Goal: Task Accomplishment & Management: Manage account settings

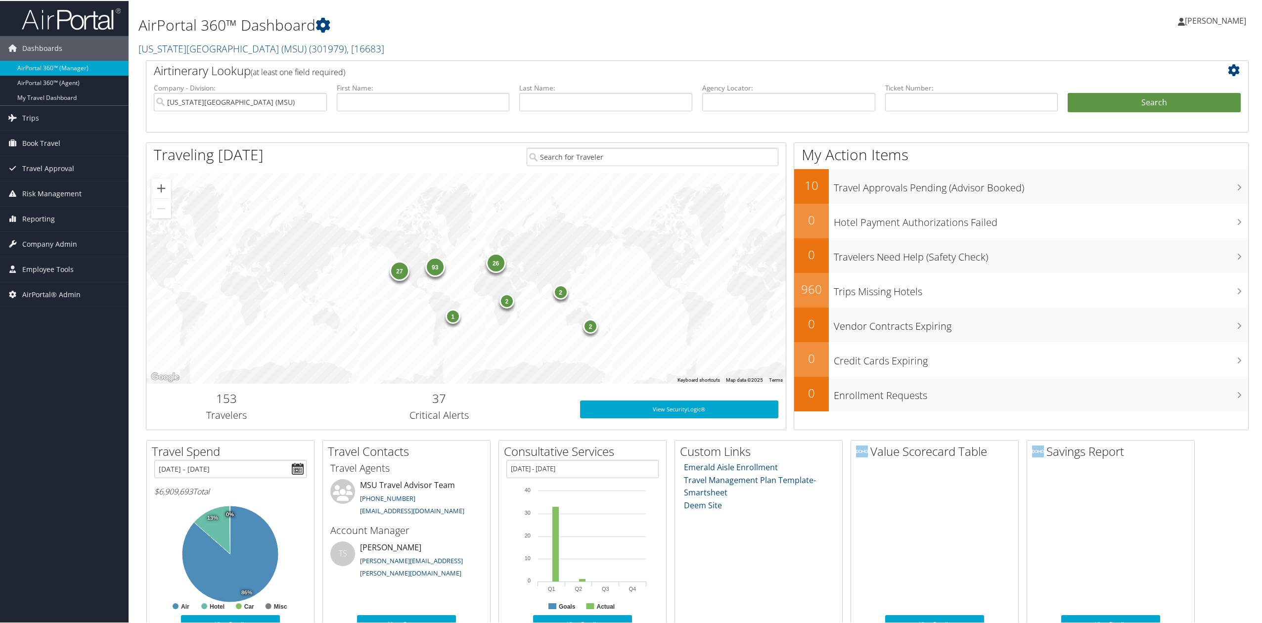
drag, startPoint x: 277, startPoint y: 38, endPoint x: 269, endPoint y: 40, distance: 8.2
click at [276, 39] on h2 "Michigan State University (MSU) ( 301979 ) , [ 16683 ]" at bounding box center [510, 47] width 745 height 17
click at [45, 400] on div "Dashboards AirPortal 360™ (Manager) AirPortal 360™ (Agent) My Travel Dashboard …" at bounding box center [633, 425] width 1266 height 850
click at [70, 246] on span "Company Admin" at bounding box center [49, 243] width 55 height 25
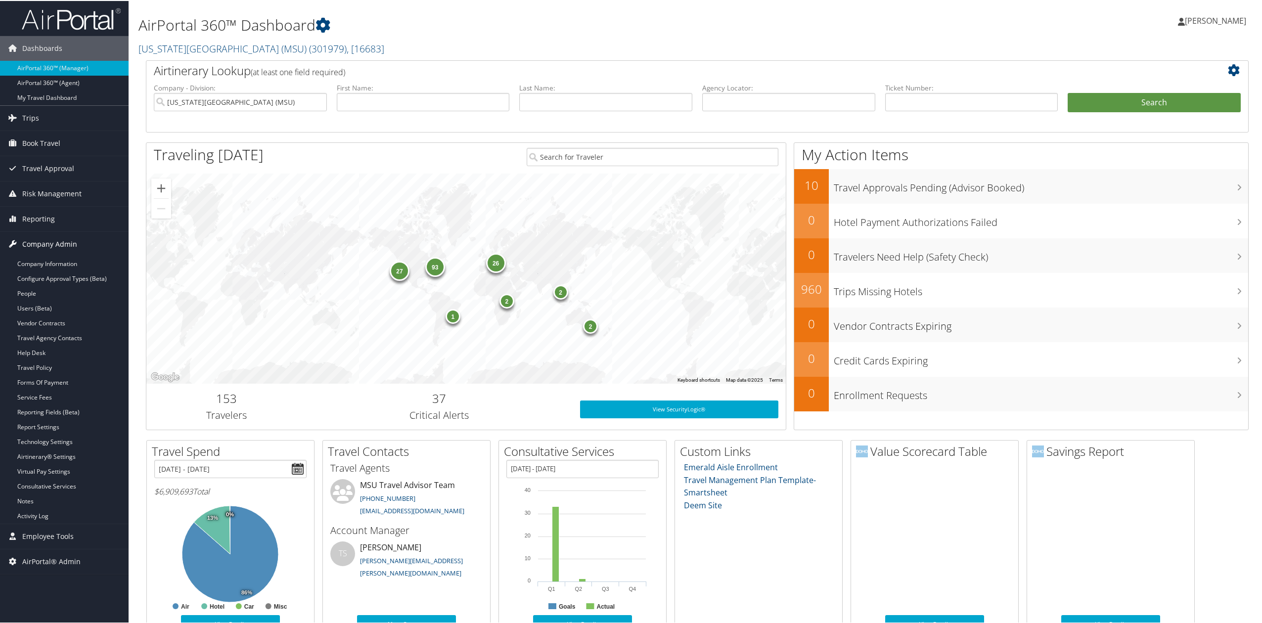
click at [70, 236] on span "Company Admin" at bounding box center [49, 243] width 55 height 25
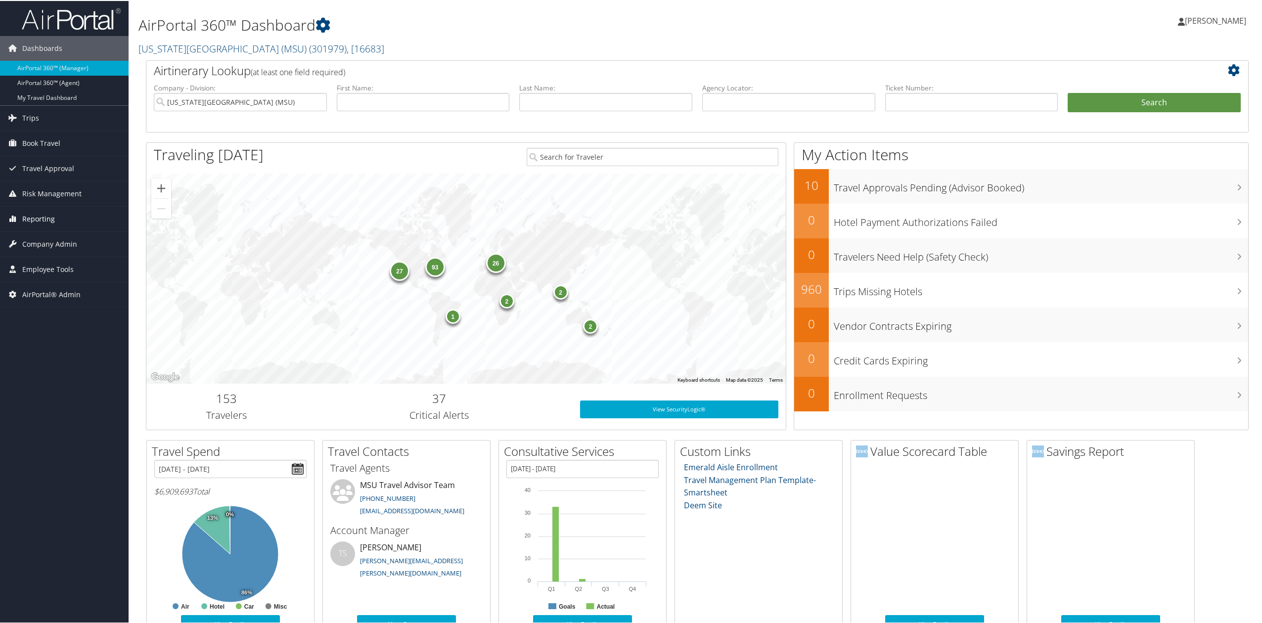
click at [81, 212] on link "Reporting" at bounding box center [64, 218] width 129 height 25
click at [72, 238] on link "Unused Tickets" at bounding box center [64, 237] width 129 height 15
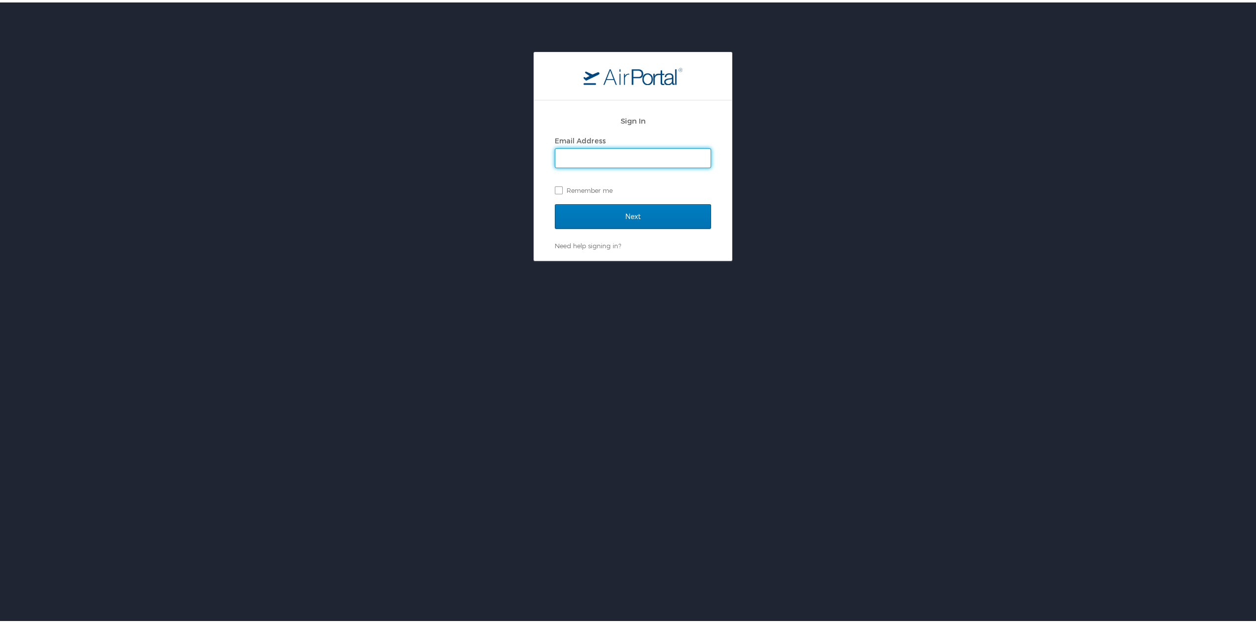
type input "tiffany.soja@cbtravel.com"
click at [575, 210] on input "Next" at bounding box center [633, 214] width 156 height 25
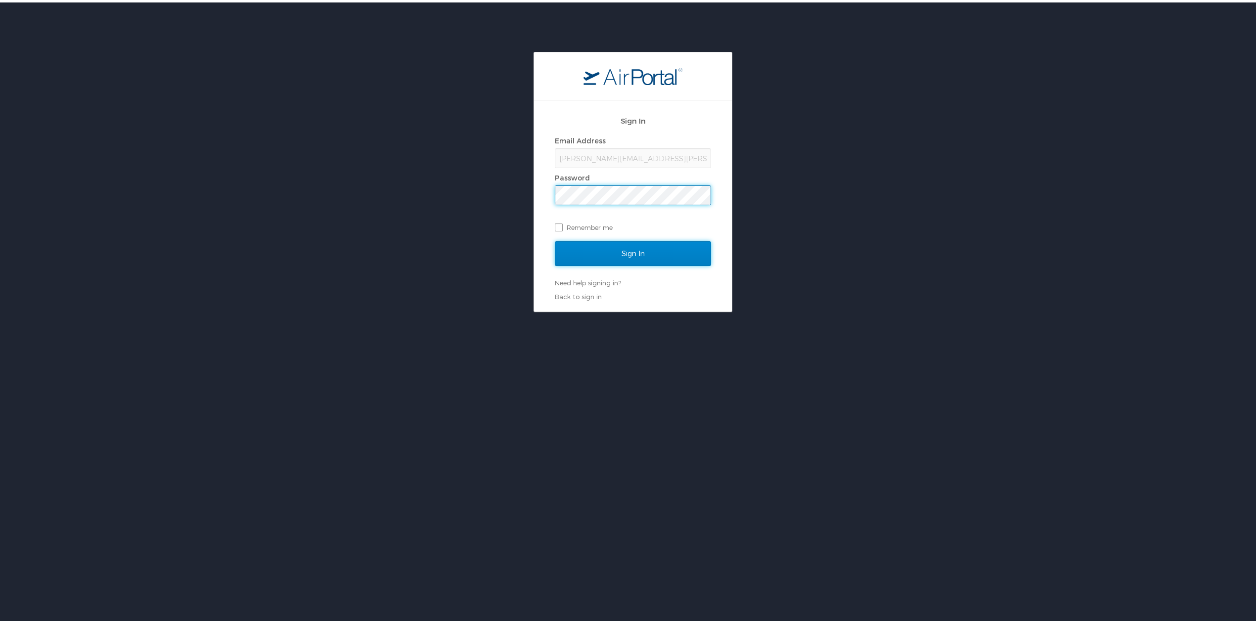
click at [612, 255] on input "Sign In" at bounding box center [633, 251] width 156 height 25
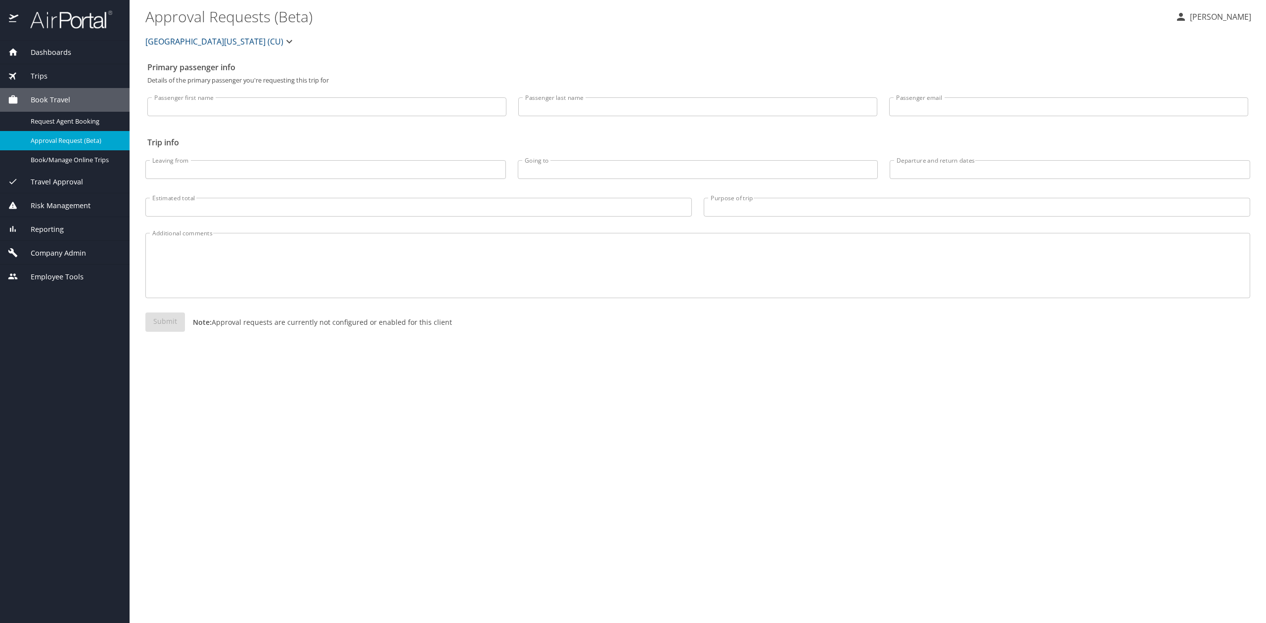
drag, startPoint x: 77, startPoint y: 229, endPoint x: 74, endPoint y: 235, distance: 6.6
click at [77, 229] on div "Reporting" at bounding box center [65, 229] width 114 height 11
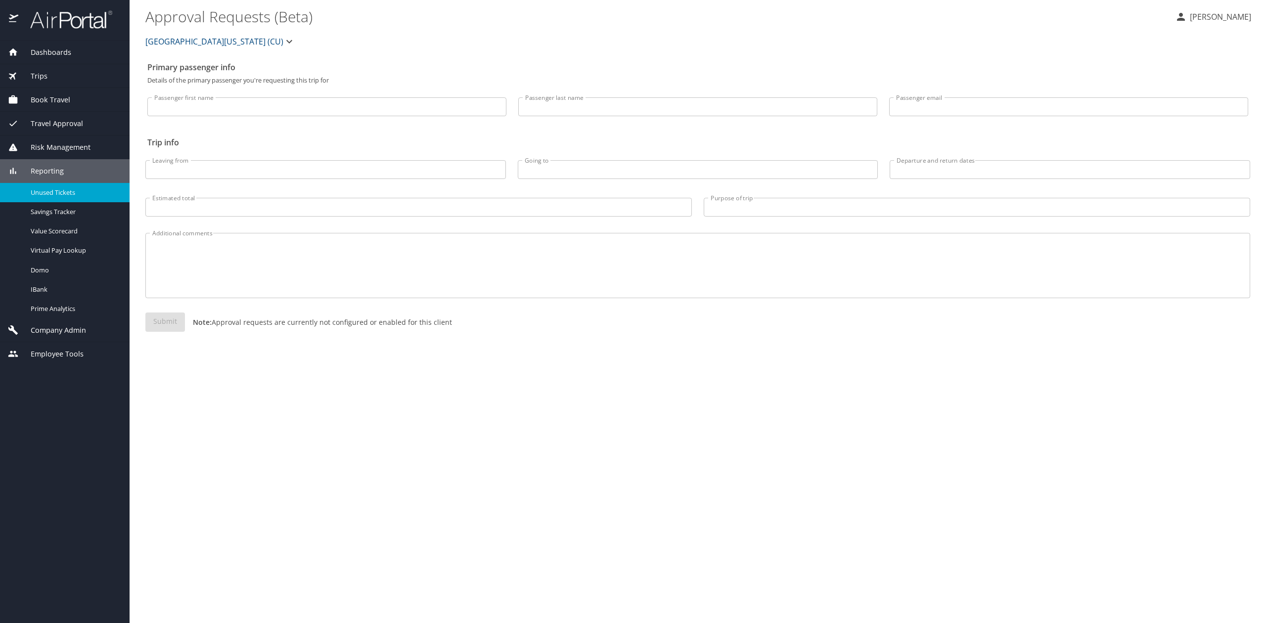
click at [77, 191] on span "Unused Tickets" at bounding box center [74, 192] width 87 height 9
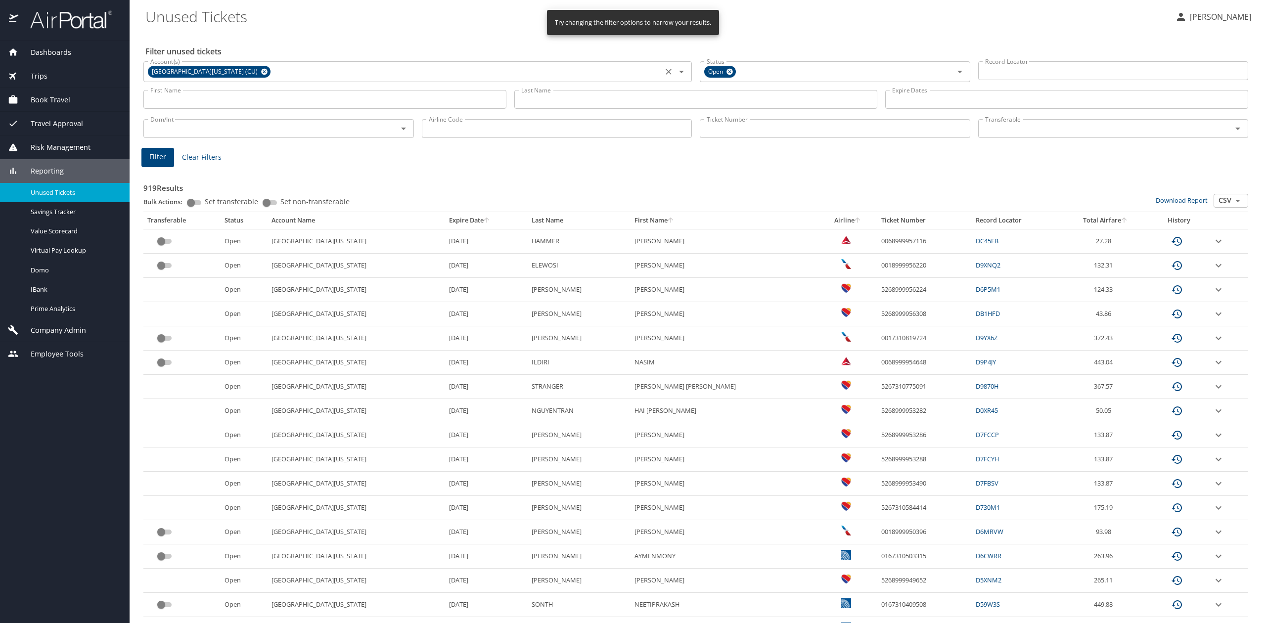
click at [261, 68] on icon at bounding box center [264, 71] width 7 height 11
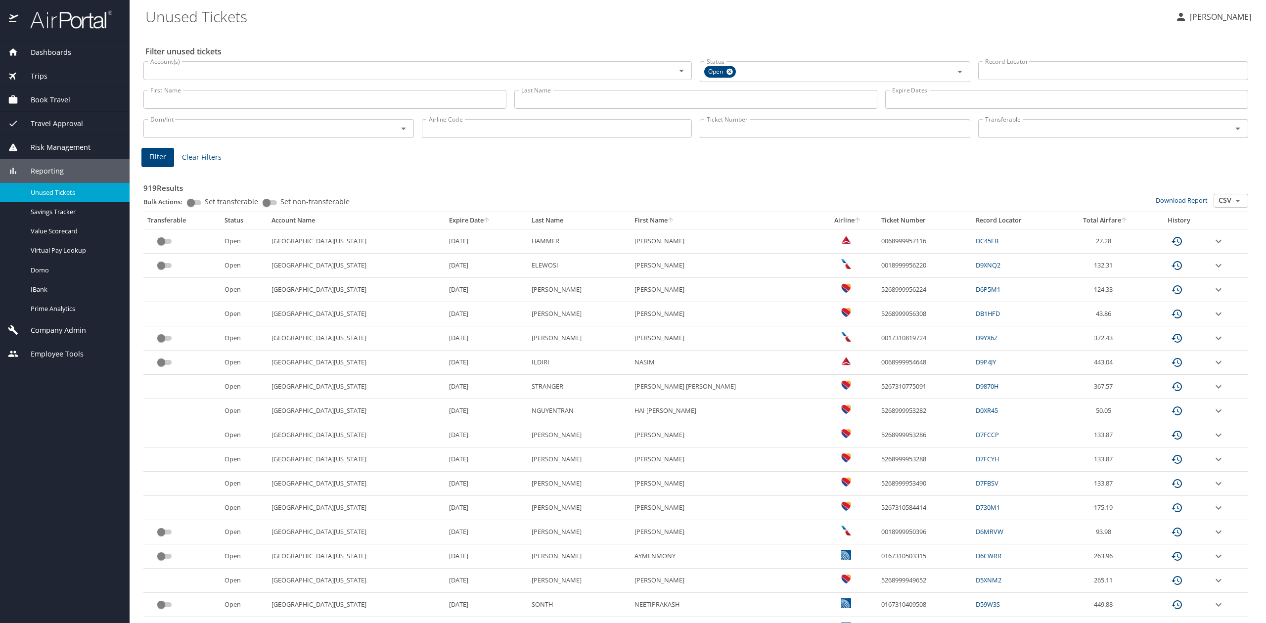
click at [654, 68] on input "Account(s)" at bounding box center [402, 70] width 513 height 13
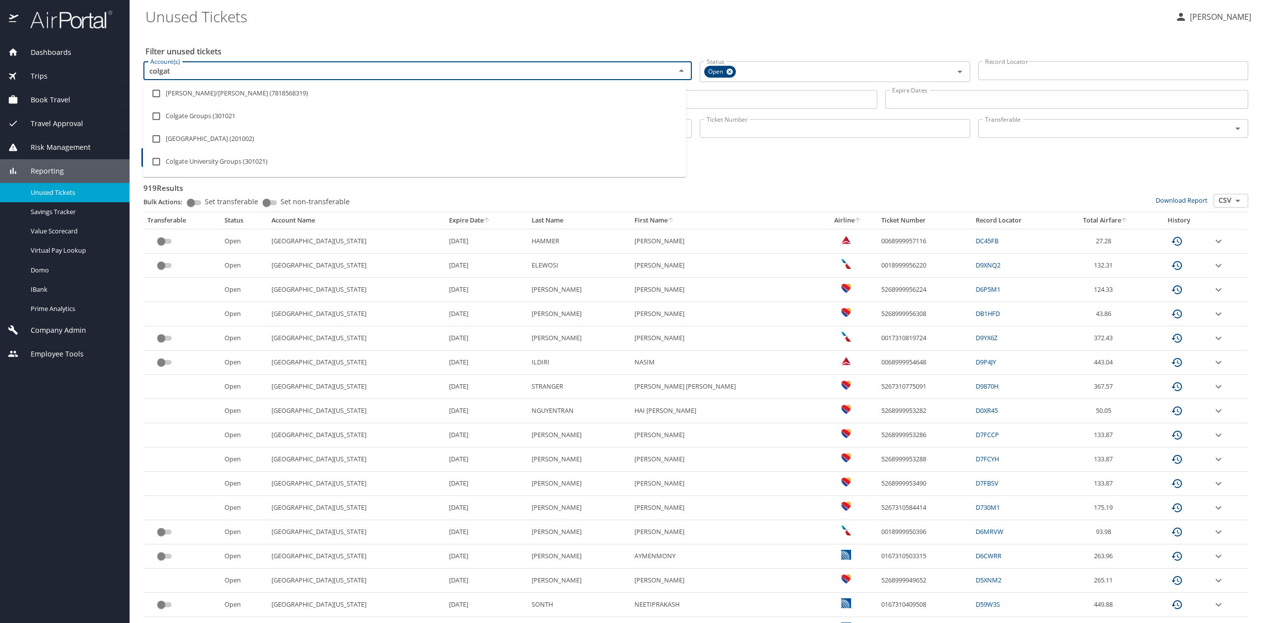
type input "colgate"
click at [156, 118] on input "checkbox" at bounding box center [156, 116] width 19 height 19
checkbox input "true"
type input "colgate"
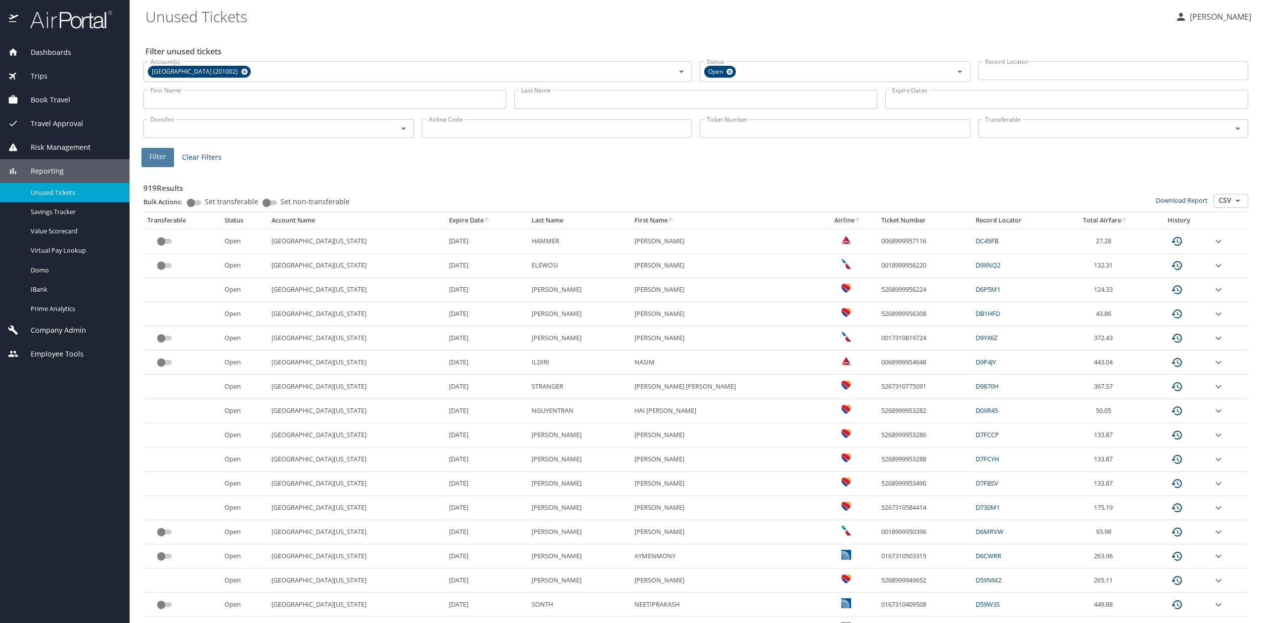
click at [157, 165] on button "Filter" at bounding box center [157, 157] width 33 height 19
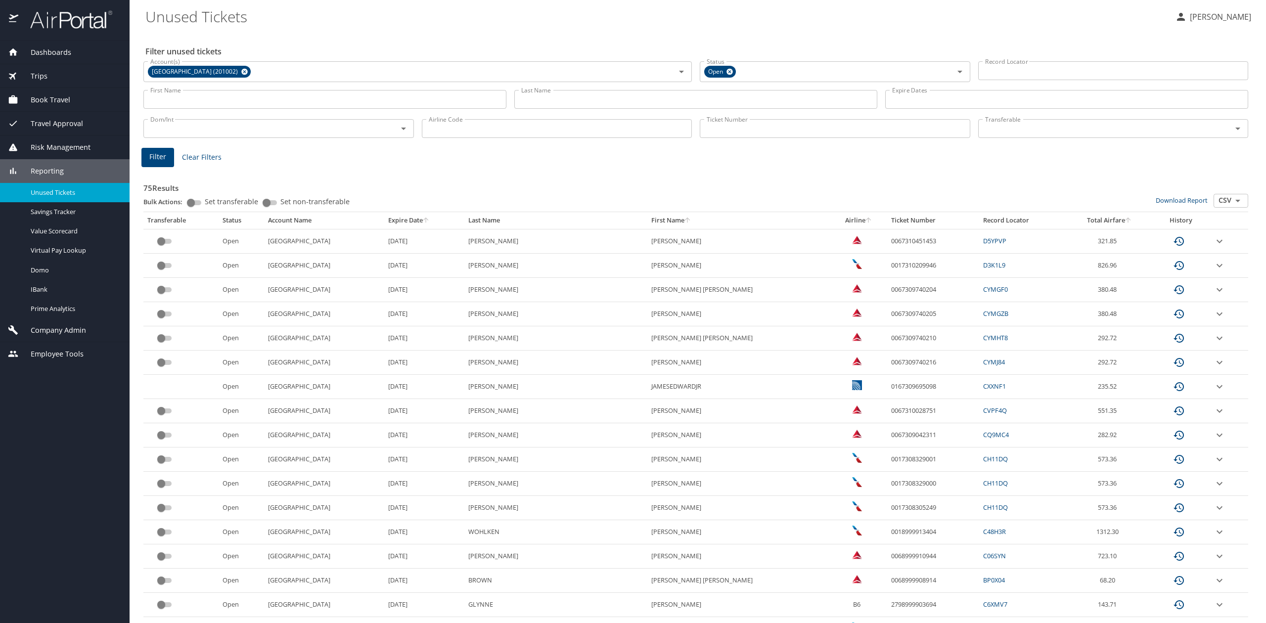
click at [582, 101] on input "Last Name" at bounding box center [695, 99] width 363 height 19
type input "coleman"
click at [155, 158] on span "Filter" at bounding box center [157, 157] width 17 height 12
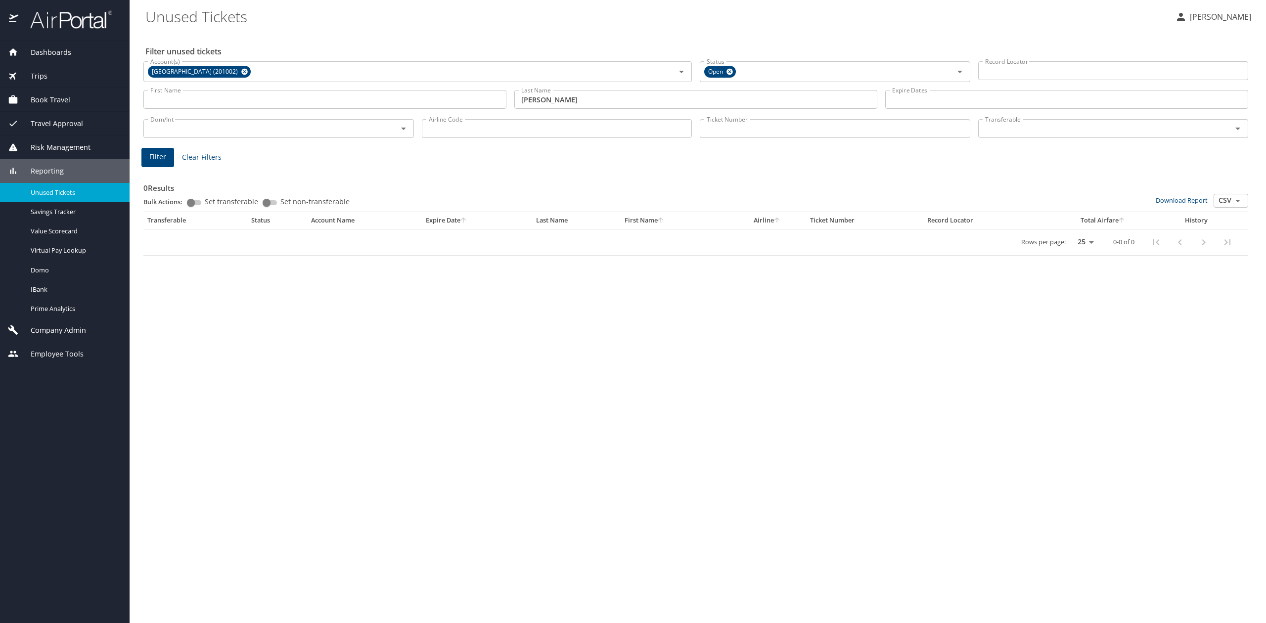
click at [221, 463] on div "Filter unused tickets Account(s) Colgate University (201002) Account(s) Status …" at bounding box center [697, 327] width 1105 height 591
click at [84, 331] on span "Company Admin" at bounding box center [52, 330] width 68 height 11
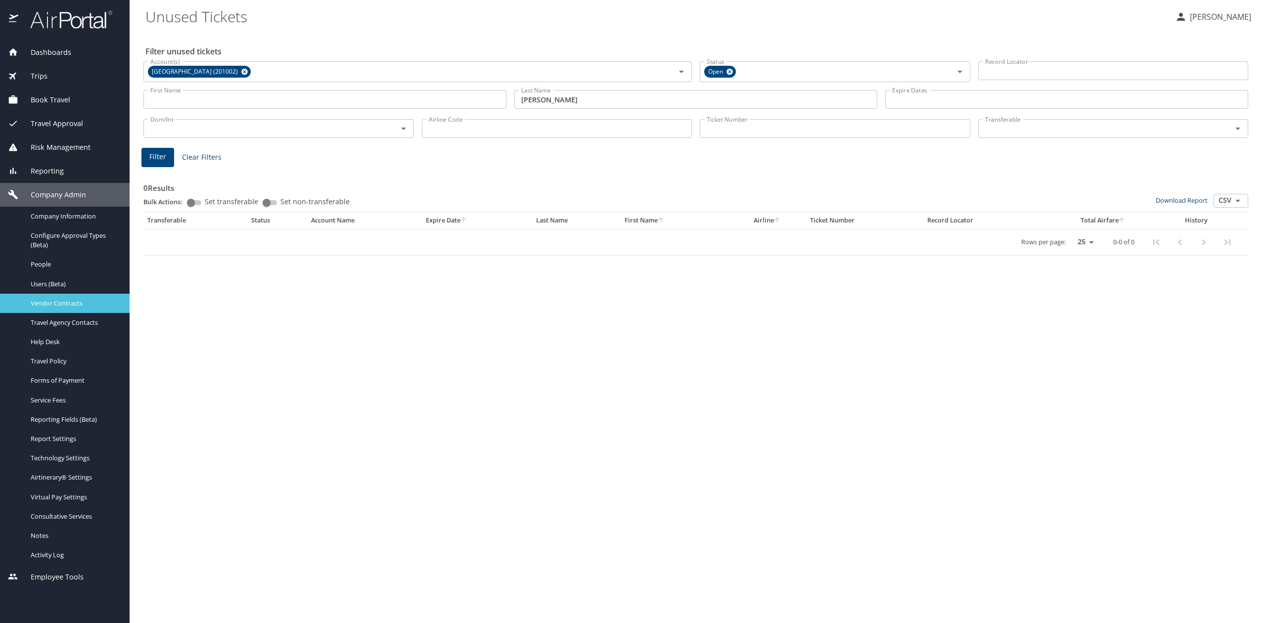
click at [40, 296] on link "Vendor Contracts" at bounding box center [65, 303] width 130 height 19
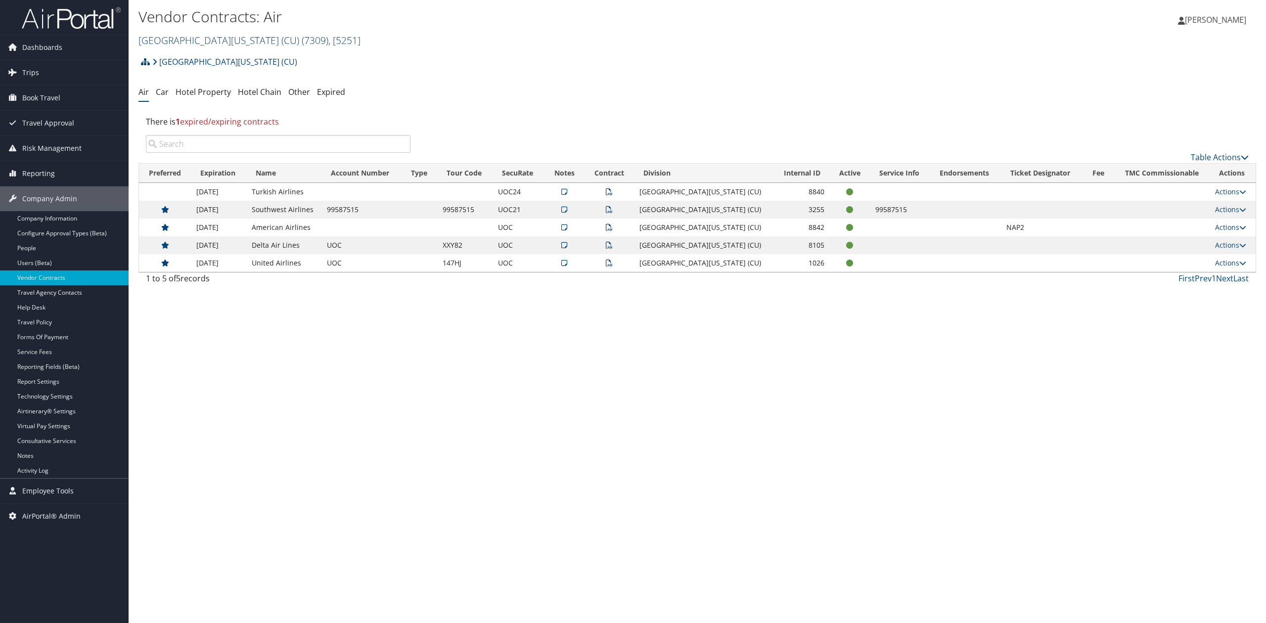
click at [196, 40] on link "[GEOGRAPHIC_DATA][US_STATE] (CU) ( 7309 ) , [ 5251 ]" at bounding box center [249, 40] width 222 height 13
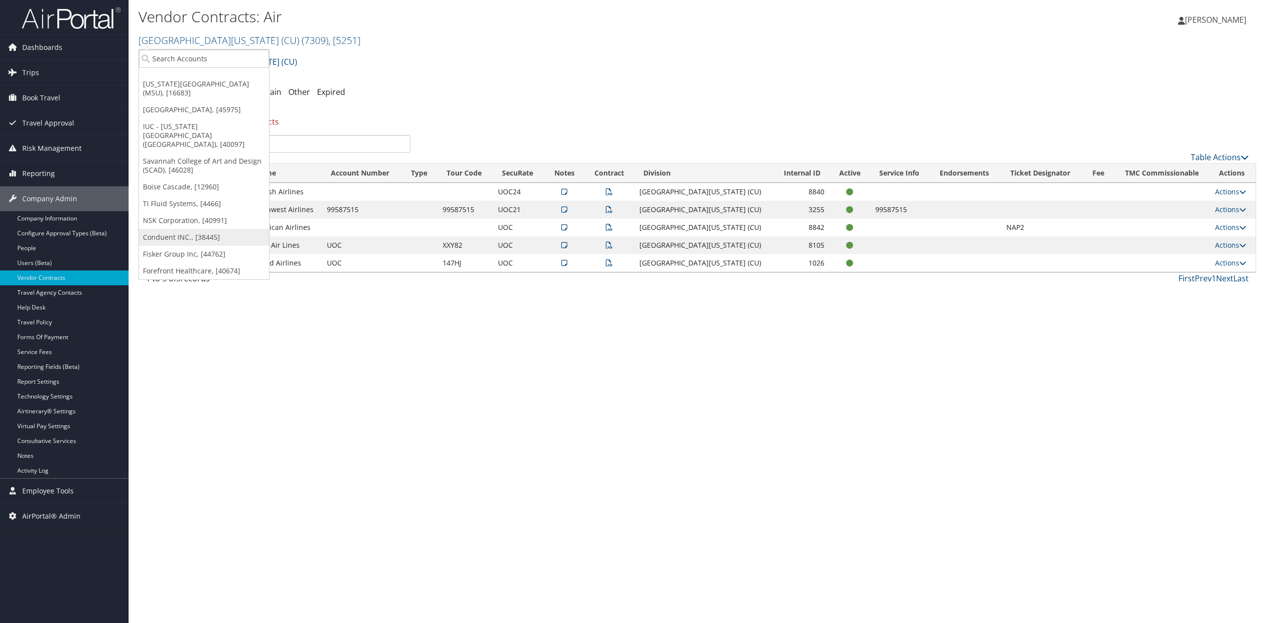
click at [183, 229] on link "Conduent INC., [38445]" at bounding box center [204, 237] width 130 height 17
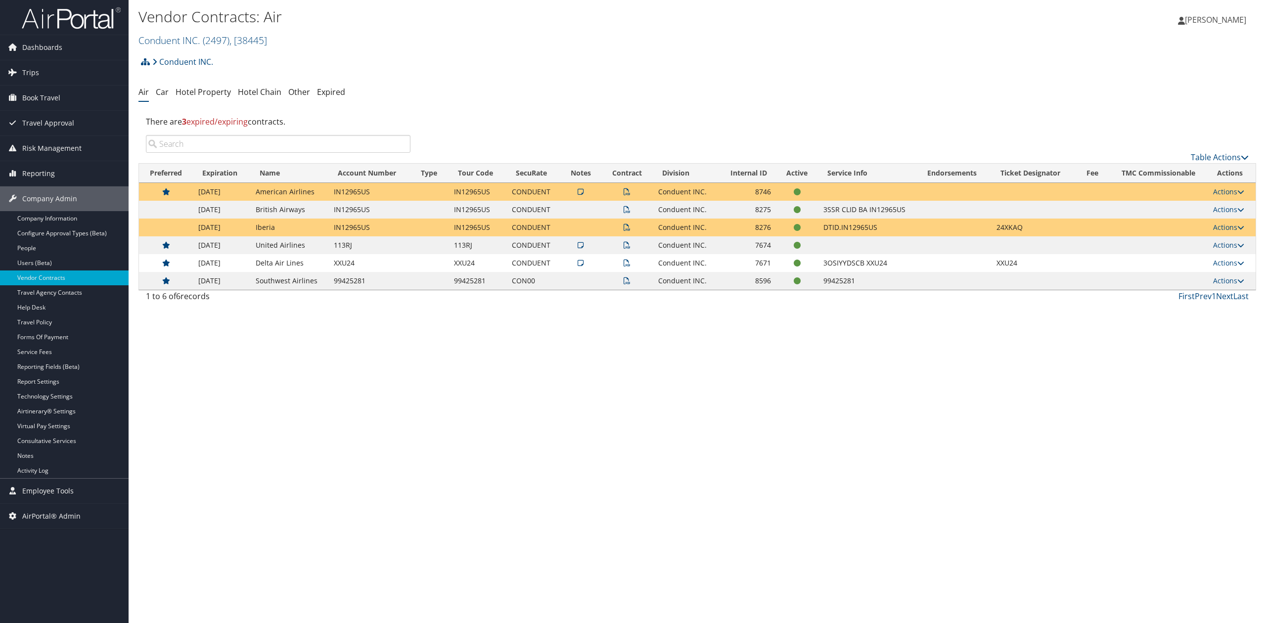
drag, startPoint x: 572, startPoint y: 267, endPoint x: 579, endPoint y: 264, distance: 7.7
click at [572, 267] on td at bounding box center [581, 263] width 42 height 18
click at [579, 263] on icon at bounding box center [581, 263] width 6 height 7
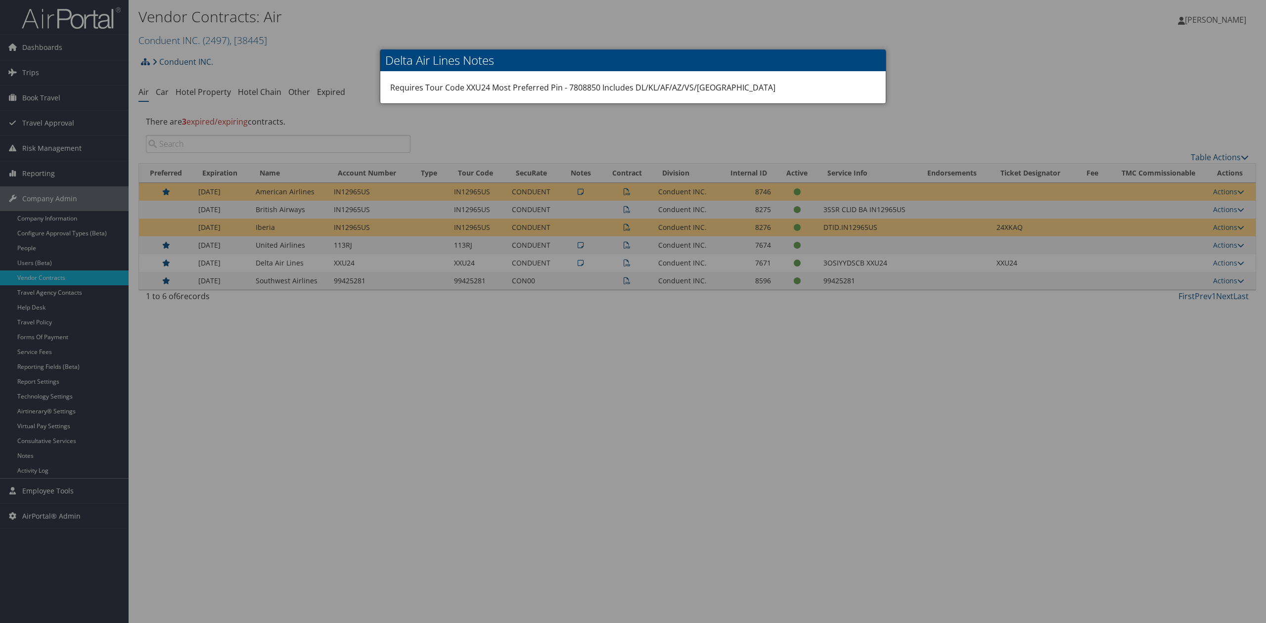
click at [597, 333] on div at bounding box center [633, 311] width 1266 height 623
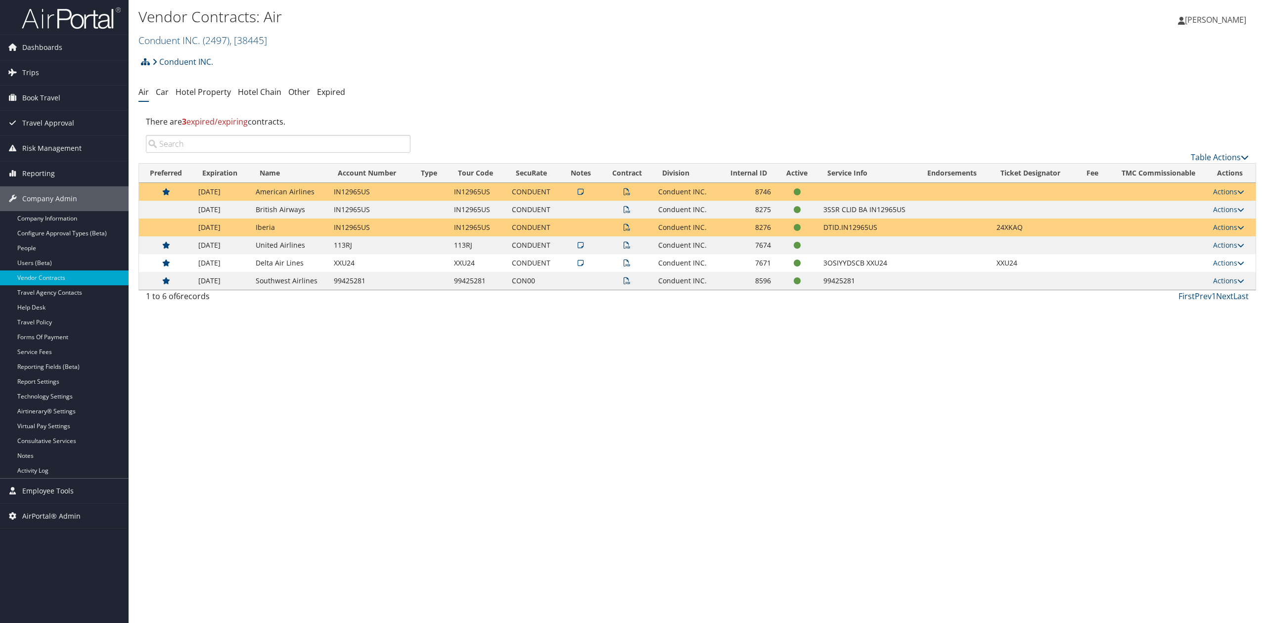
click at [624, 264] on td at bounding box center [627, 263] width 52 height 18
click at [629, 265] on icon at bounding box center [627, 263] width 7 height 7
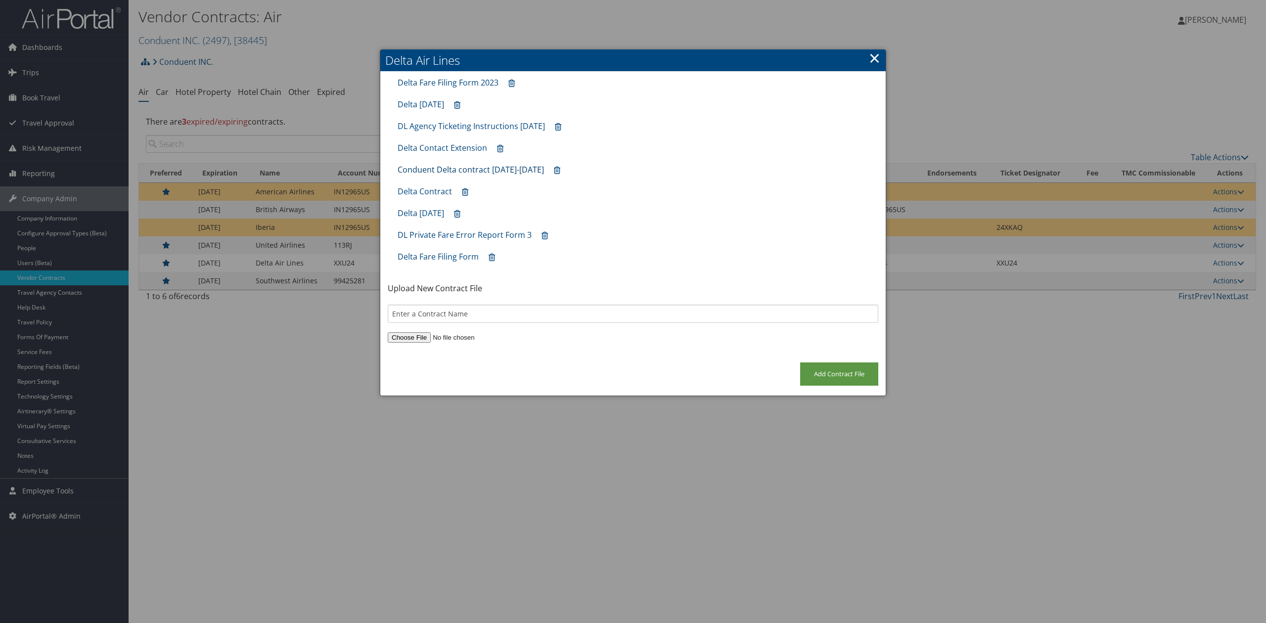
click at [459, 168] on link "Conduent Delta contract Mar 1 2025-FEB28 2028" at bounding box center [471, 169] width 146 height 11
drag, startPoint x: 877, startPoint y: 60, endPoint x: 882, endPoint y: 60, distance: 5.4
click at [877, 60] on link "×" at bounding box center [874, 58] width 11 height 20
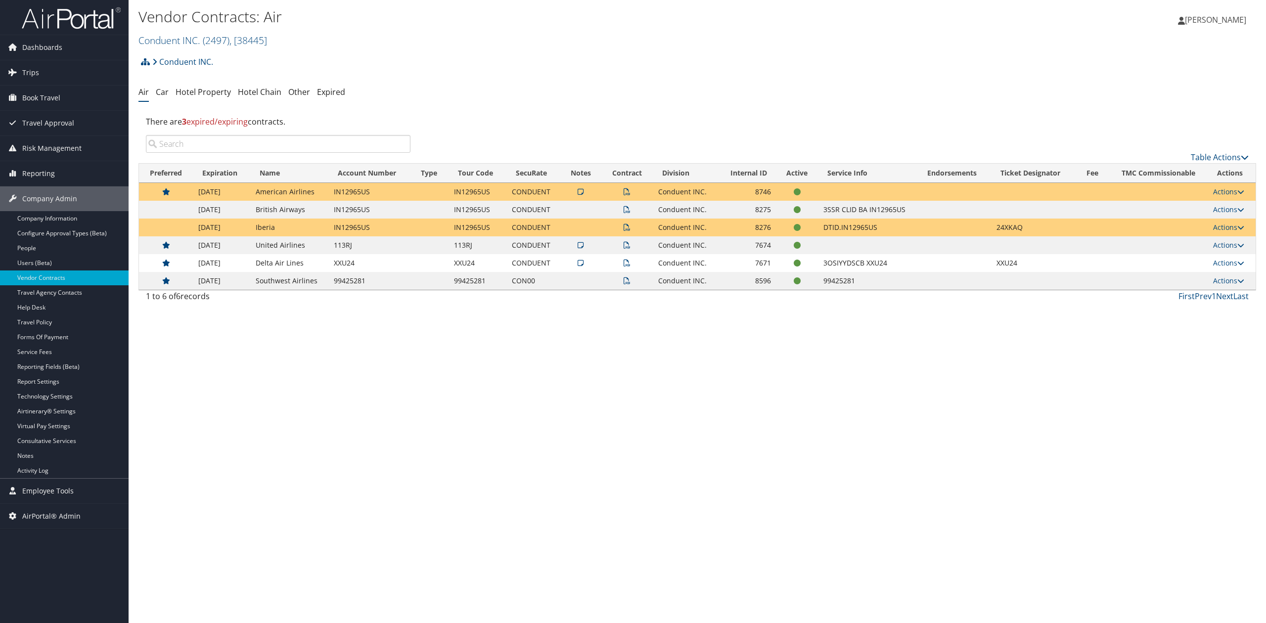
click at [446, 458] on div "Vendor Contracts: Air Conduent INC. ( 2497 ) , [ 38445 ] Conduent INC. Universi…" at bounding box center [697, 311] width 1137 height 623
click at [30, 175] on span "Reporting" at bounding box center [38, 173] width 33 height 25
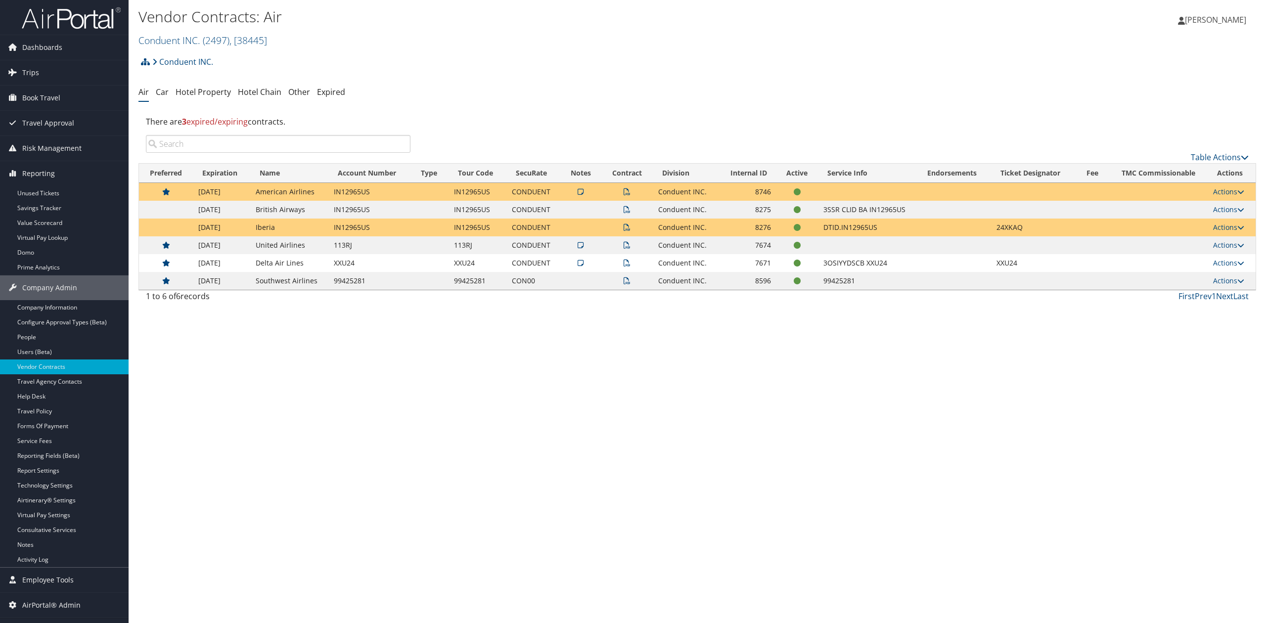
click at [100, 24] on img at bounding box center [71, 17] width 99 height 23
